Goal: Navigation & Orientation: Understand site structure

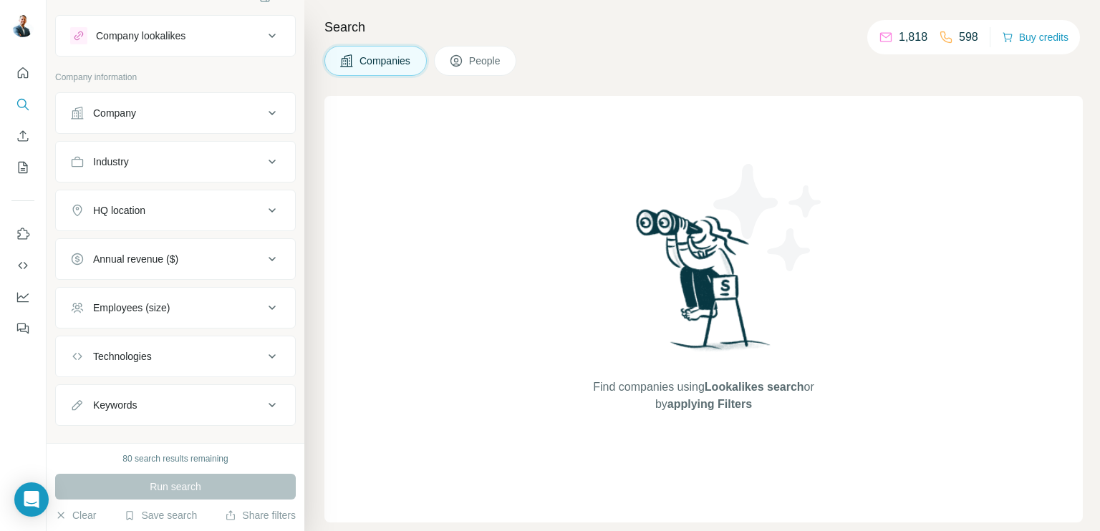
scroll to position [42, 0]
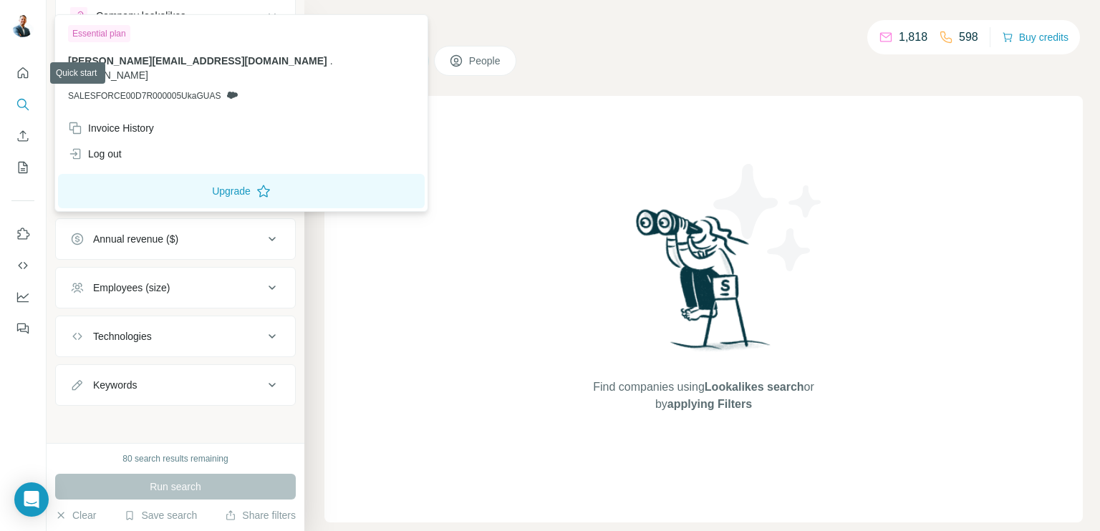
click at [15, 14] on div at bounding box center [22, 27] width 23 height 26
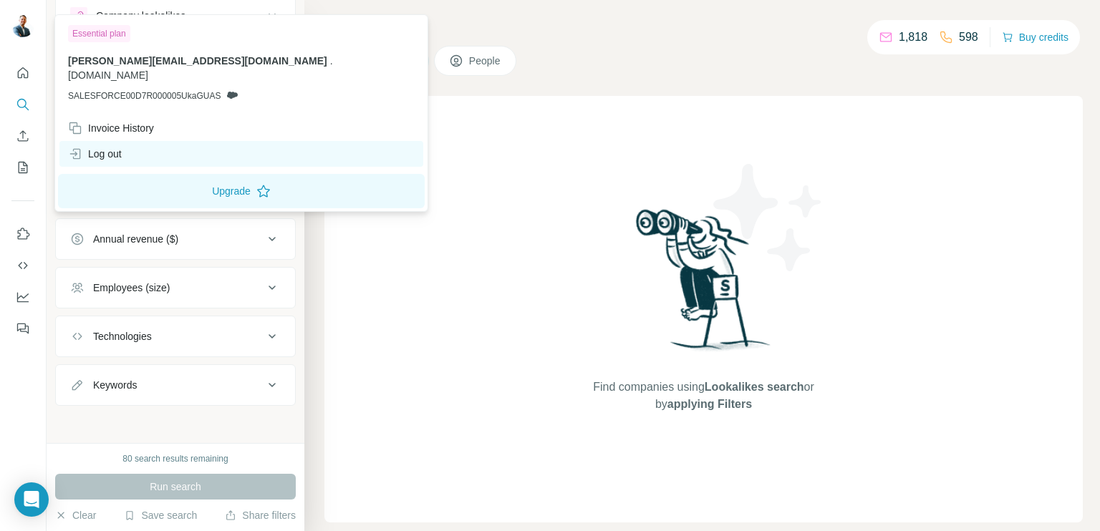
click at [111, 147] on div "Log out" at bounding box center [95, 154] width 54 height 14
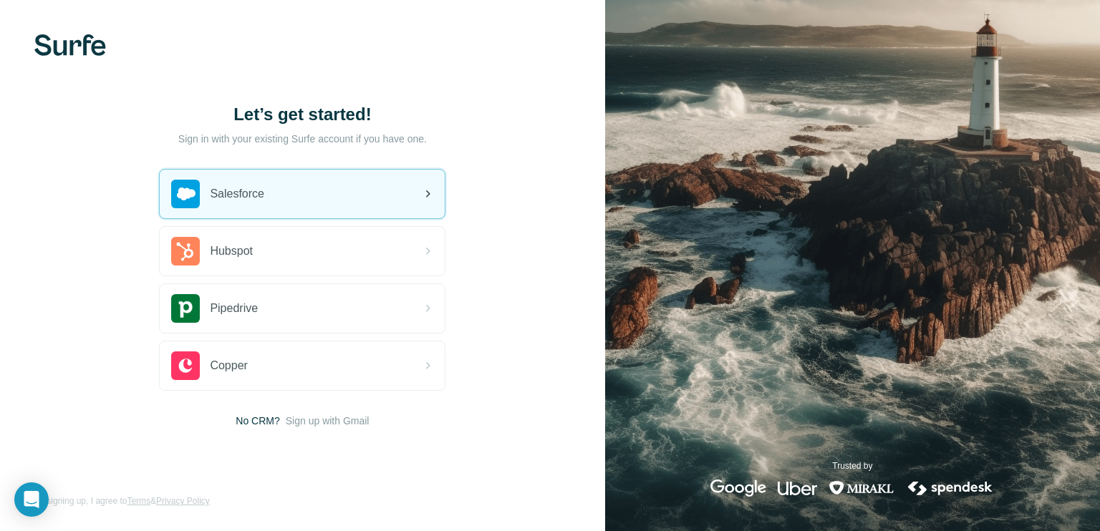
click at [284, 198] on div "Salesforce" at bounding box center [302, 194] width 285 height 49
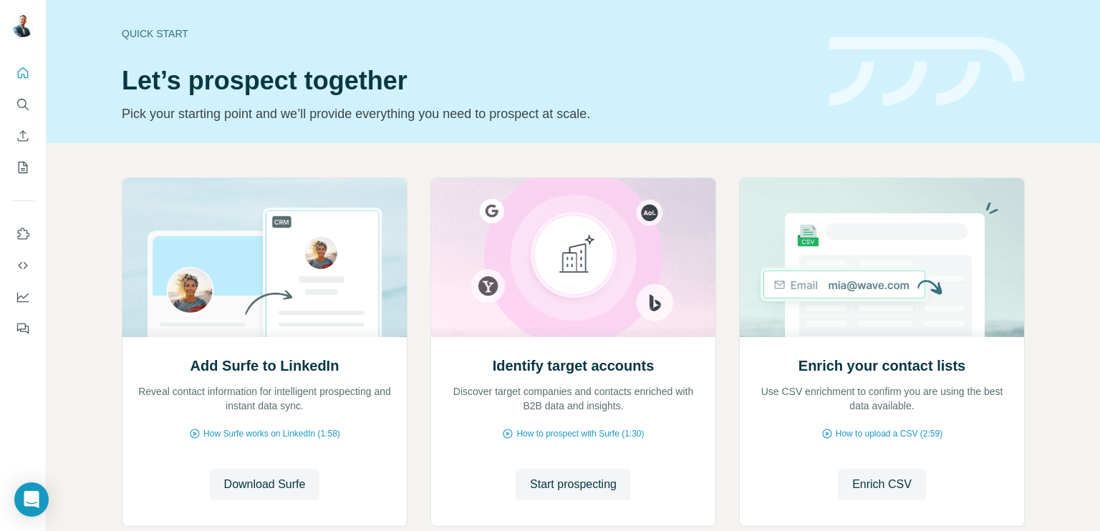
scroll to position [87, 0]
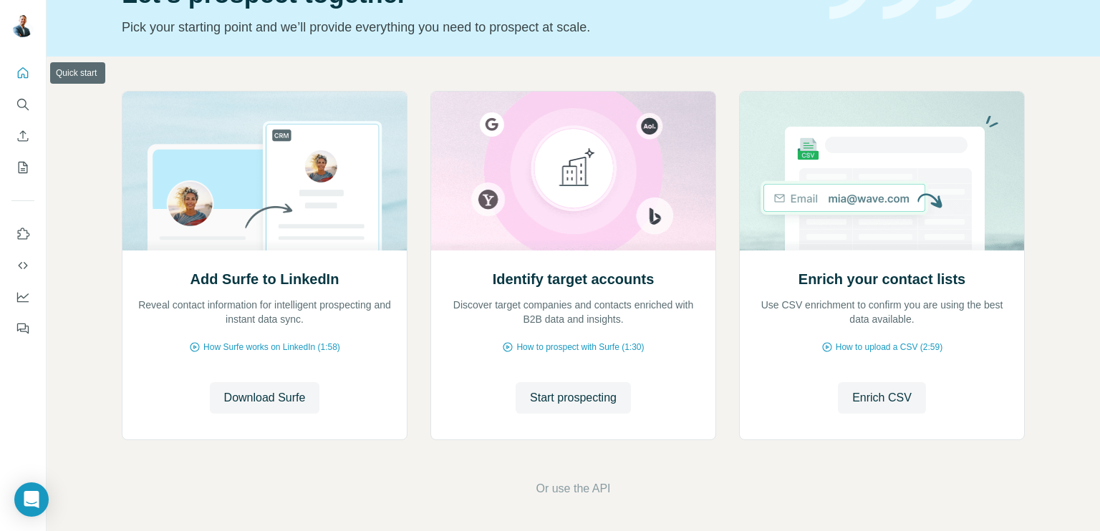
click at [26, 82] on button "Quick start" at bounding box center [22, 73] width 23 height 26
click at [22, 74] on icon "Quick start" at bounding box center [23, 72] width 11 height 11
click at [83, 70] on div "Add Surfe to LinkedIn Reveal contact information for intelligent prospecting an…" at bounding box center [573, 294] width 1053 height 475
click at [6, 72] on div at bounding box center [23, 197] width 46 height 290
click at [16, 98] on icon "Search" at bounding box center [23, 104] width 14 height 14
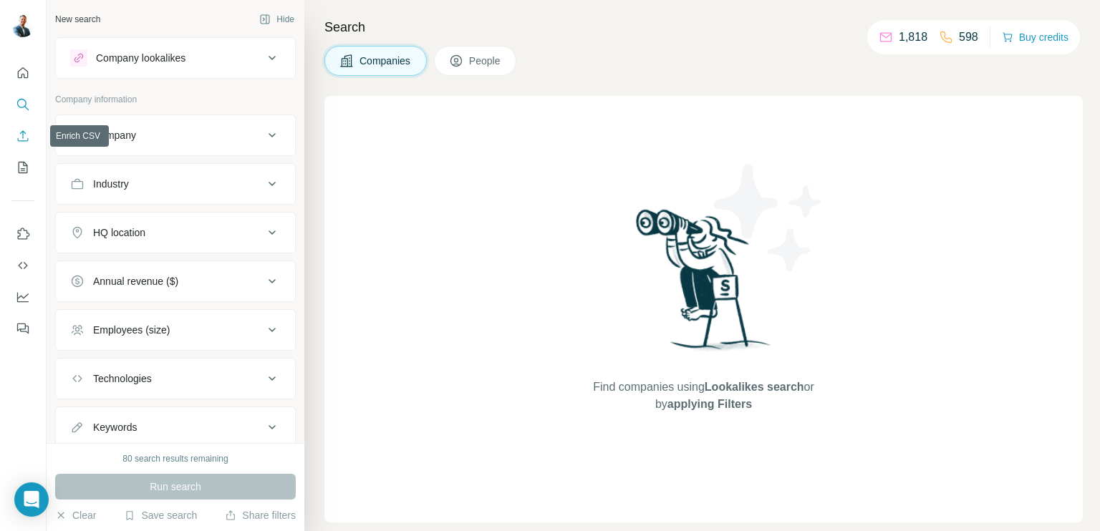
click at [25, 148] on button "Enrich CSV" at bounding box center [22, 136] width 23 height 26
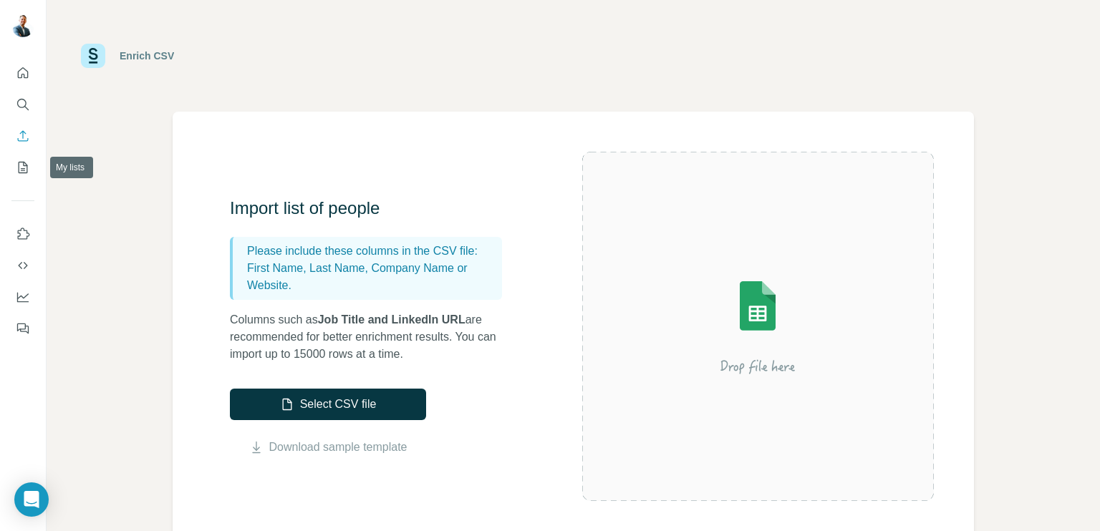
click at [18, 181] on div at bounding box center [23, 197] width 46 height 290
click at [17, 186] on div at bounding box center [23, 197] width 46 height 290
click at [26, 167] on icon "My lists" at bounding box center [23, 167] width 14 height 14
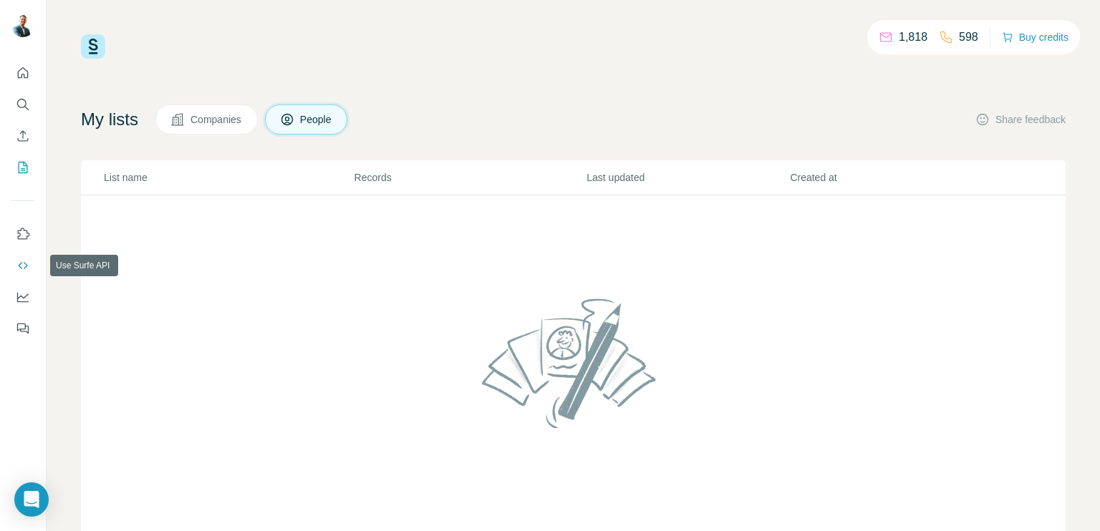
click at [22, 266] on icon "Use Surfe API" at bounding box center [23, 266] width 14 height 14
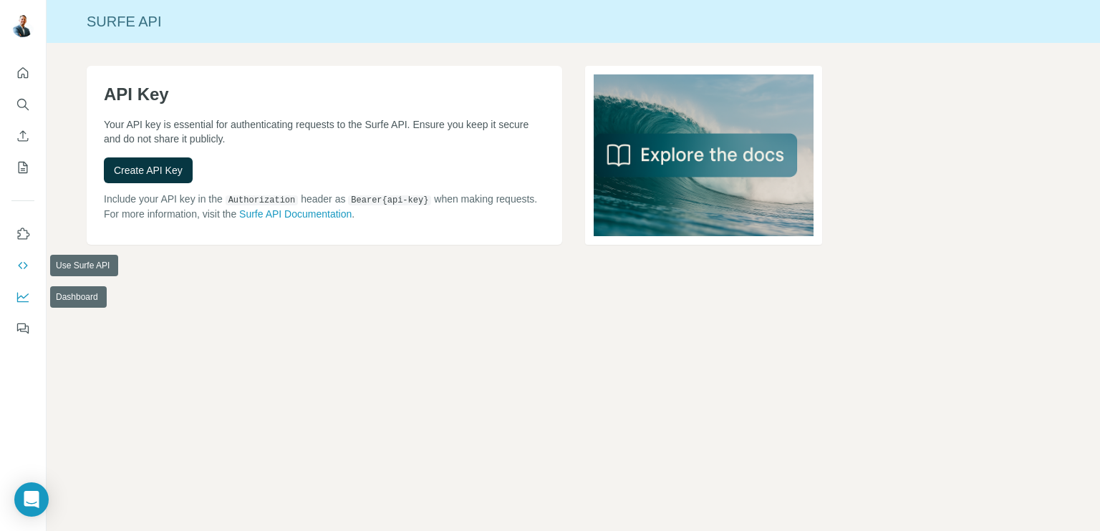
click at [21, 294] on icon "Dashboard" at bounding box center [23, 297] width 14 height 14
